Goal: Transaction & Acquisition: Purchase product/service

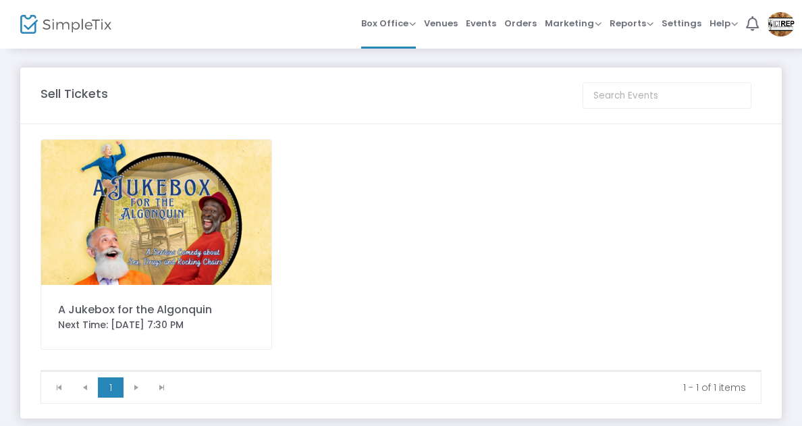
click at [115, 182] on img at bounding box center [156, 212] width 230 height 145
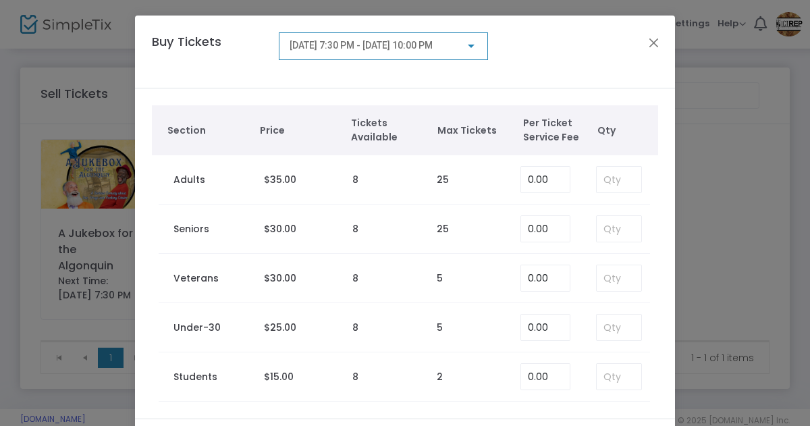
click at [416, 43] on span "8/15/2025 @ 7:30 PM - 8/15/2025 @ 10:00 PM" at bounding box center [361, 45] width 143 height 11
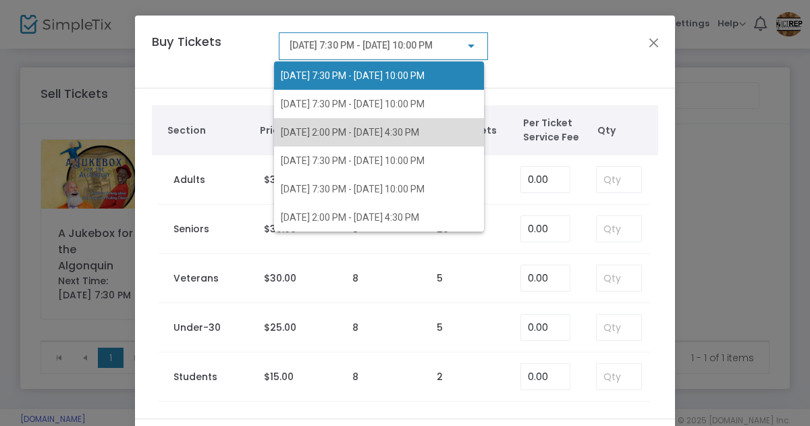
click at [343, 128] on span "8/17/2025 @ 2:00 PM - 8/17/2025 @ 4:30 PM" at bounding box center [350, 132] width 138 height 11
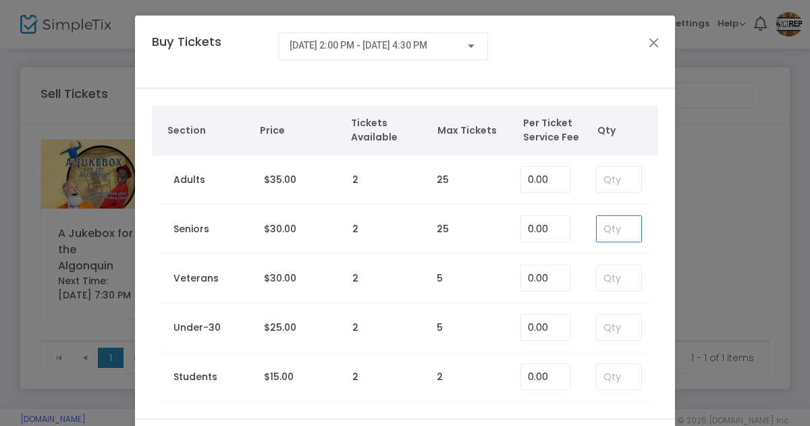
click at [604, 226] on input at bounding box center [619, 229] width 45 height 26
type input "2"
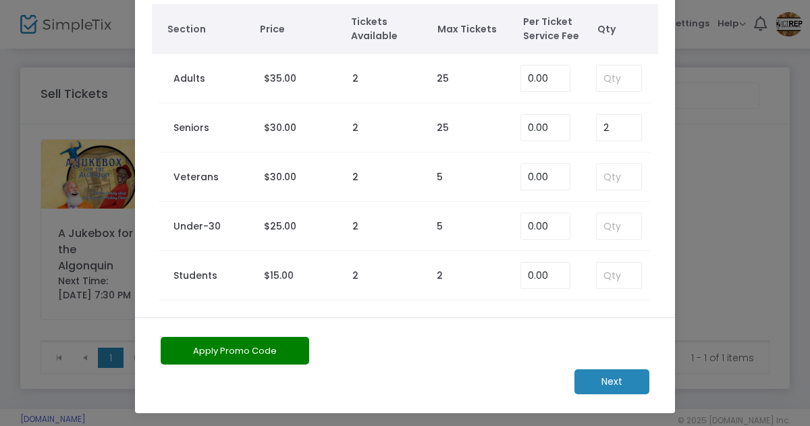
click at [610, 380] on m-button "Next" at bounding box center [612, 381] width 75 height 25
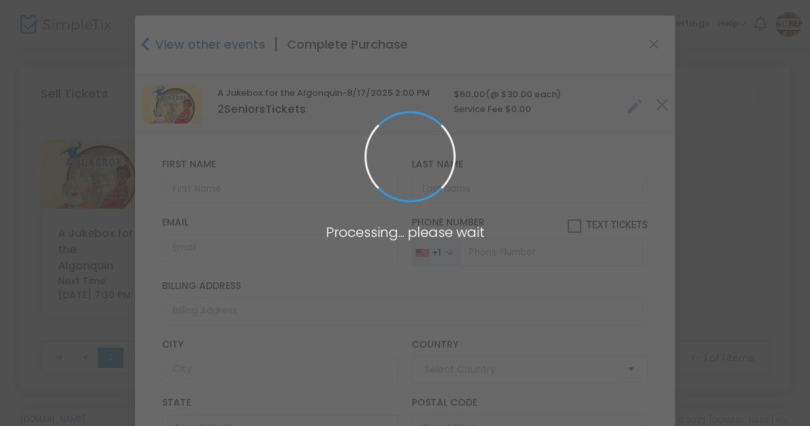
type input "United States"
type input "Kansas"
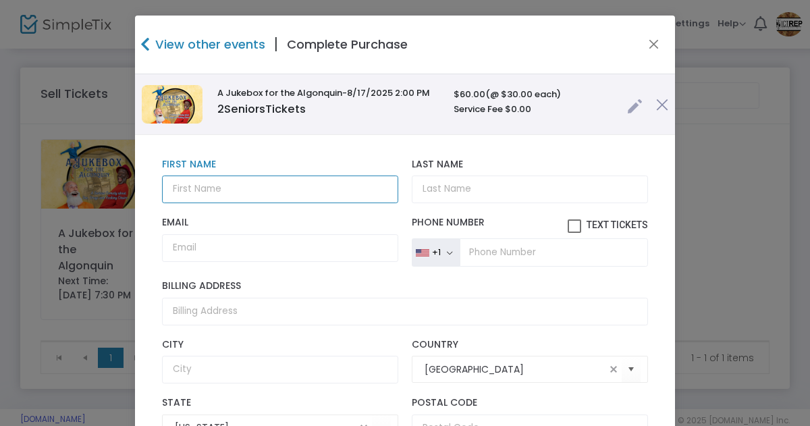
click at [262, 190] on input "text" at bounding box center [280, 190] width 236 height 28
type input "Ann"
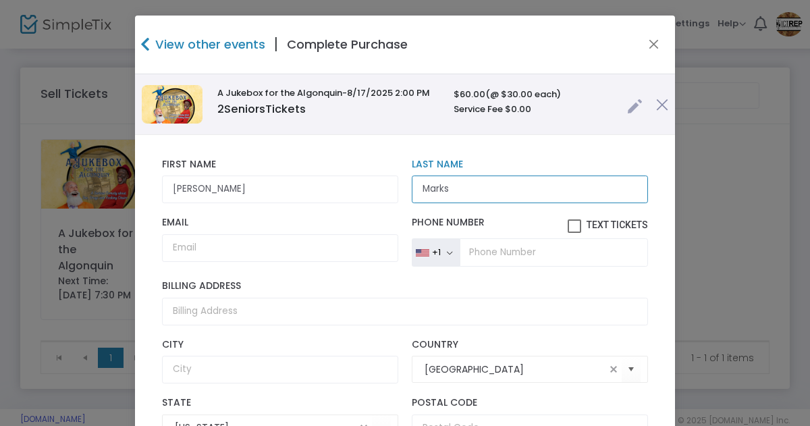
type input "Marks"
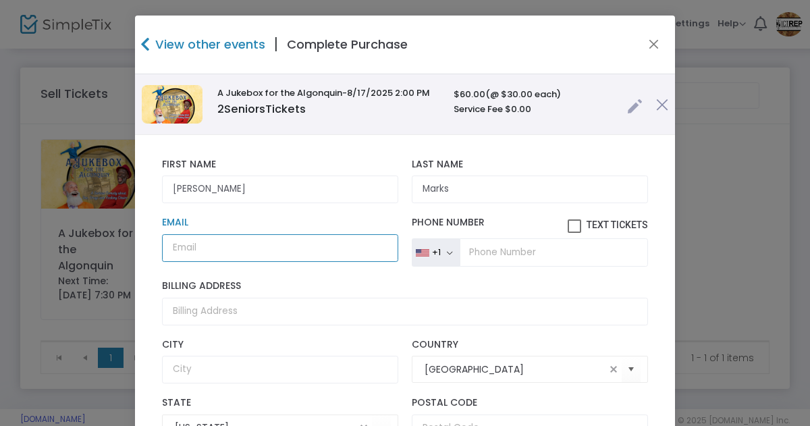
click at [212, 241] on input "Email" at bounding box center [280, 248] width 236 height 28
type input "marksa67601@yahoo.com"
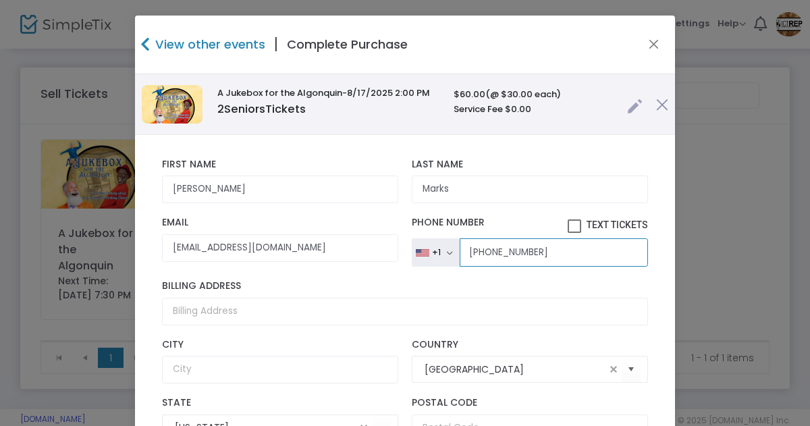
type input "(770) 736-9353"
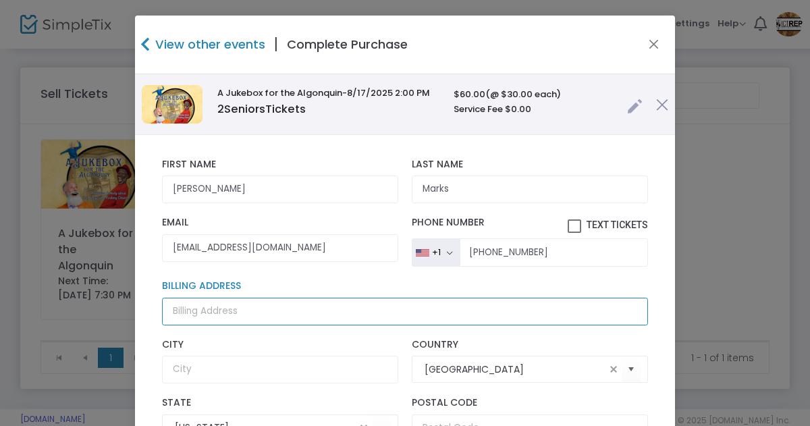
click at [252, 310] on input "Billing Address" at bounding box center [405, 312] width 486 height 28
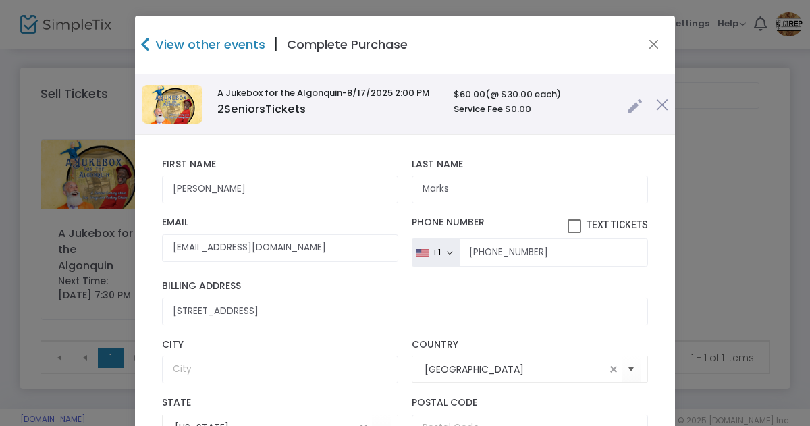
type input "7909 Lang Street"
type input "Wichita"
type input "67205"
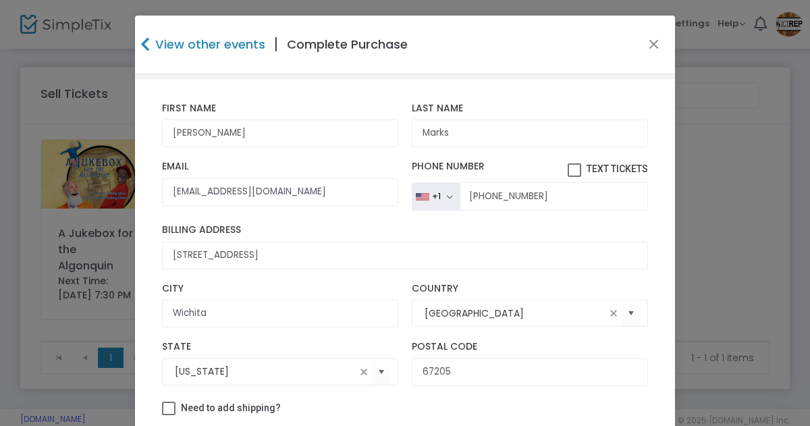
scroll to position [68, 0]
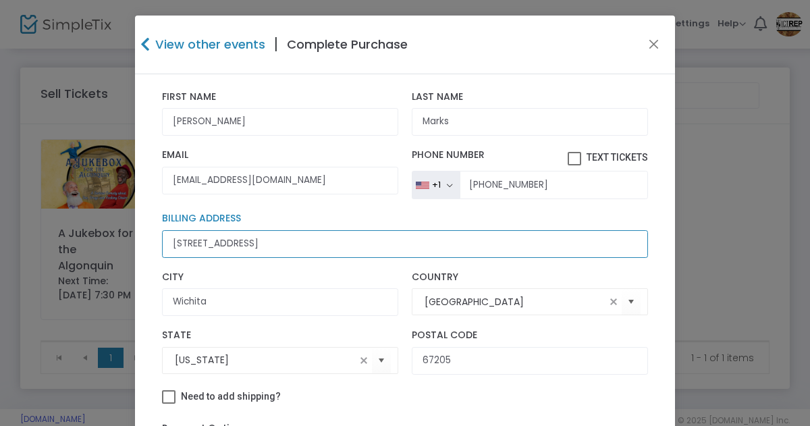
click at [257, 242] on input "7909 Lang Street" at bounding box center [405, 244] width 486 height 28
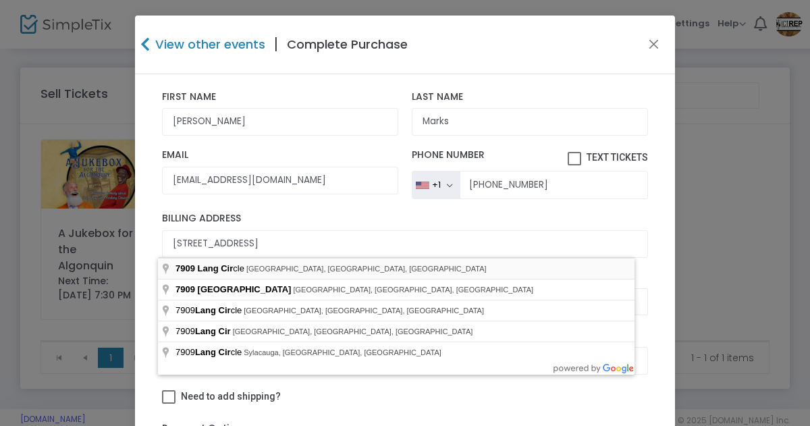
type input "7909 Lang Circle"
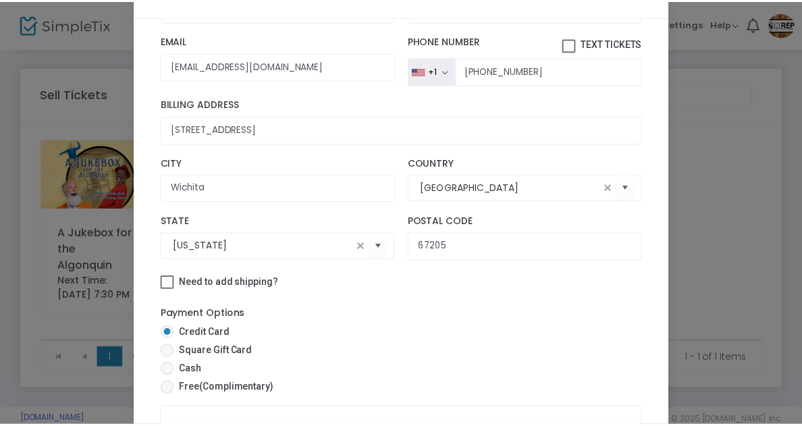
scroll to position [203, 0]
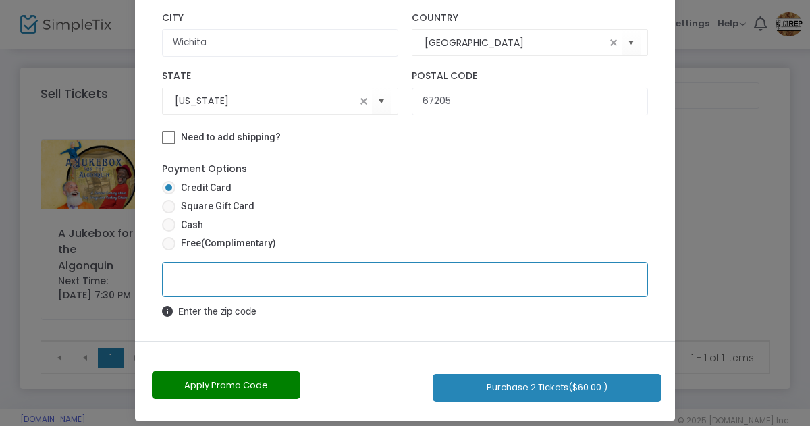
click at [536, 390] on button "Purchase 2 Tickets ($60.00 )" at bounding box center [547, 388] width 229 height 28
